Goal: Task Accomplishment & Management: Manage account settings

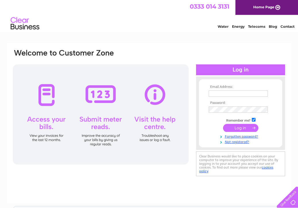
type input "info@hopeparkdental.co.uk"
click at [238, 128] on input "submit" at bounding box center [240, 128] width 35 height 8
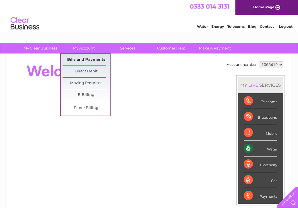
click at [90, 61] on link "Bills and Payments" at bounding box center [86, 59] width 47 height 11
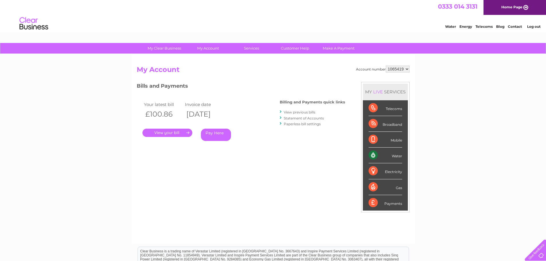
click at [183, 133] on link "." at bounding box center [168, 133] width 50 height 8
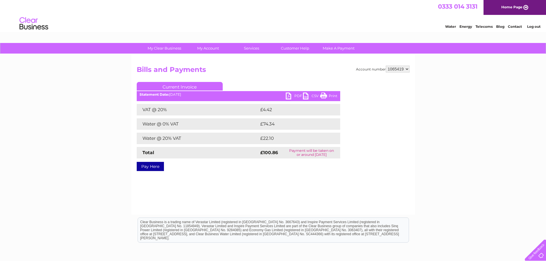
click at [290, 95] on link "PDF" at bounding box center [294, 97] width 17 height 8
